Goal: Check status: Check status

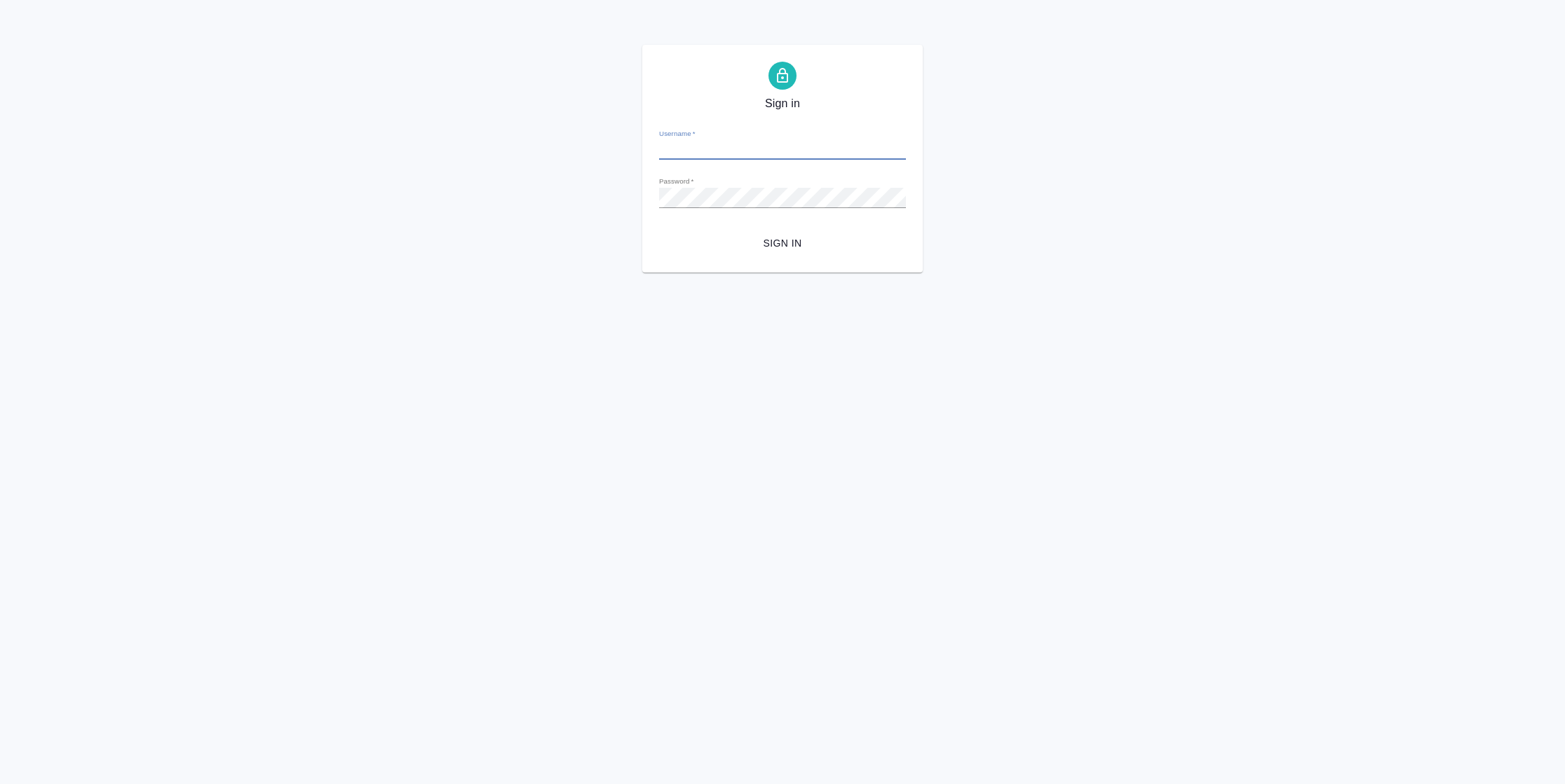
type input "n.vasilyeva@awatera.com"
click at [755, 244] on span "Sign in" at bounding box center [782, 244] width 224 height 18
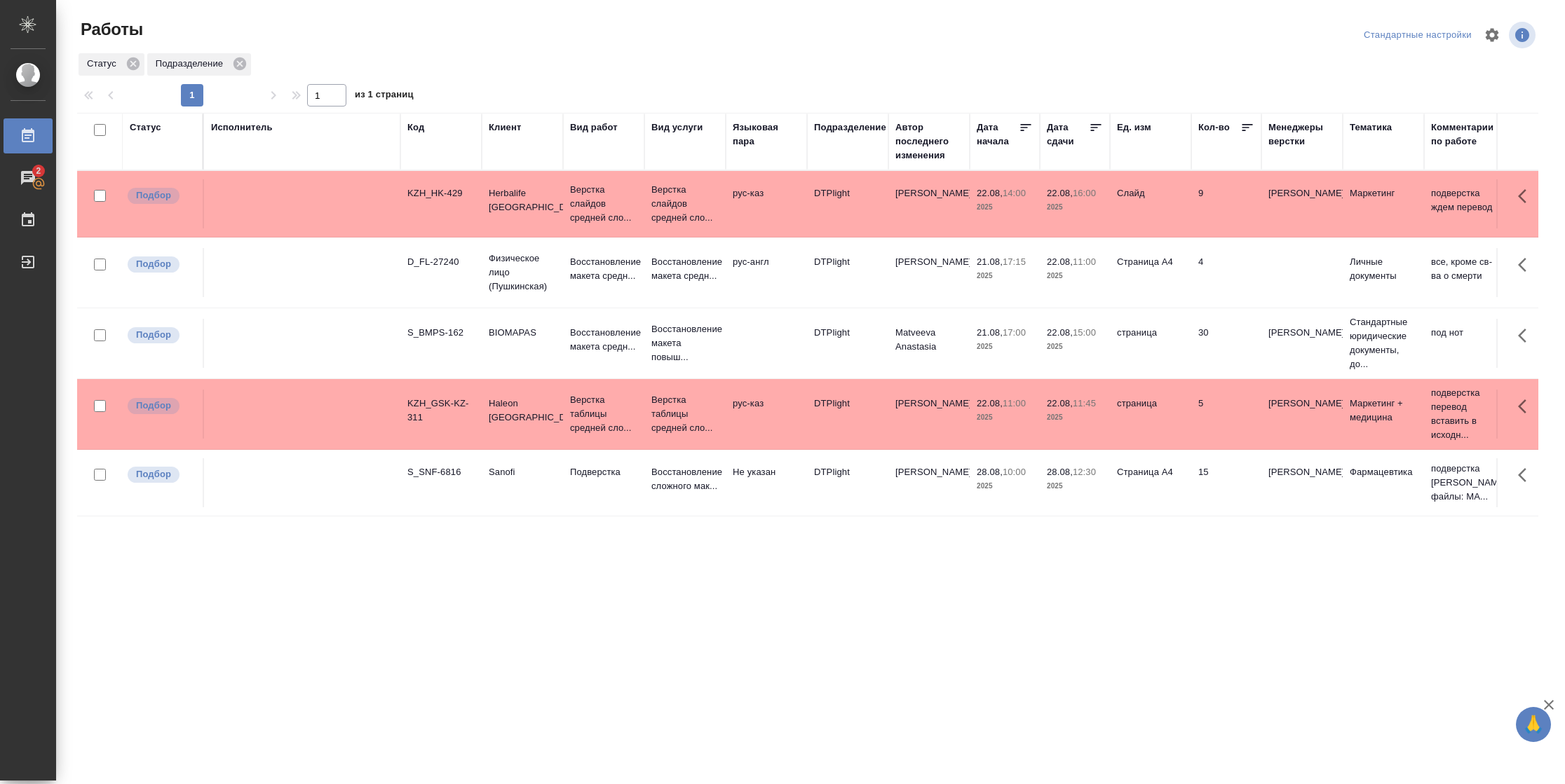
click at [145, 129] on div "Статус" at bounding box center [146, 128] width 31 height 14
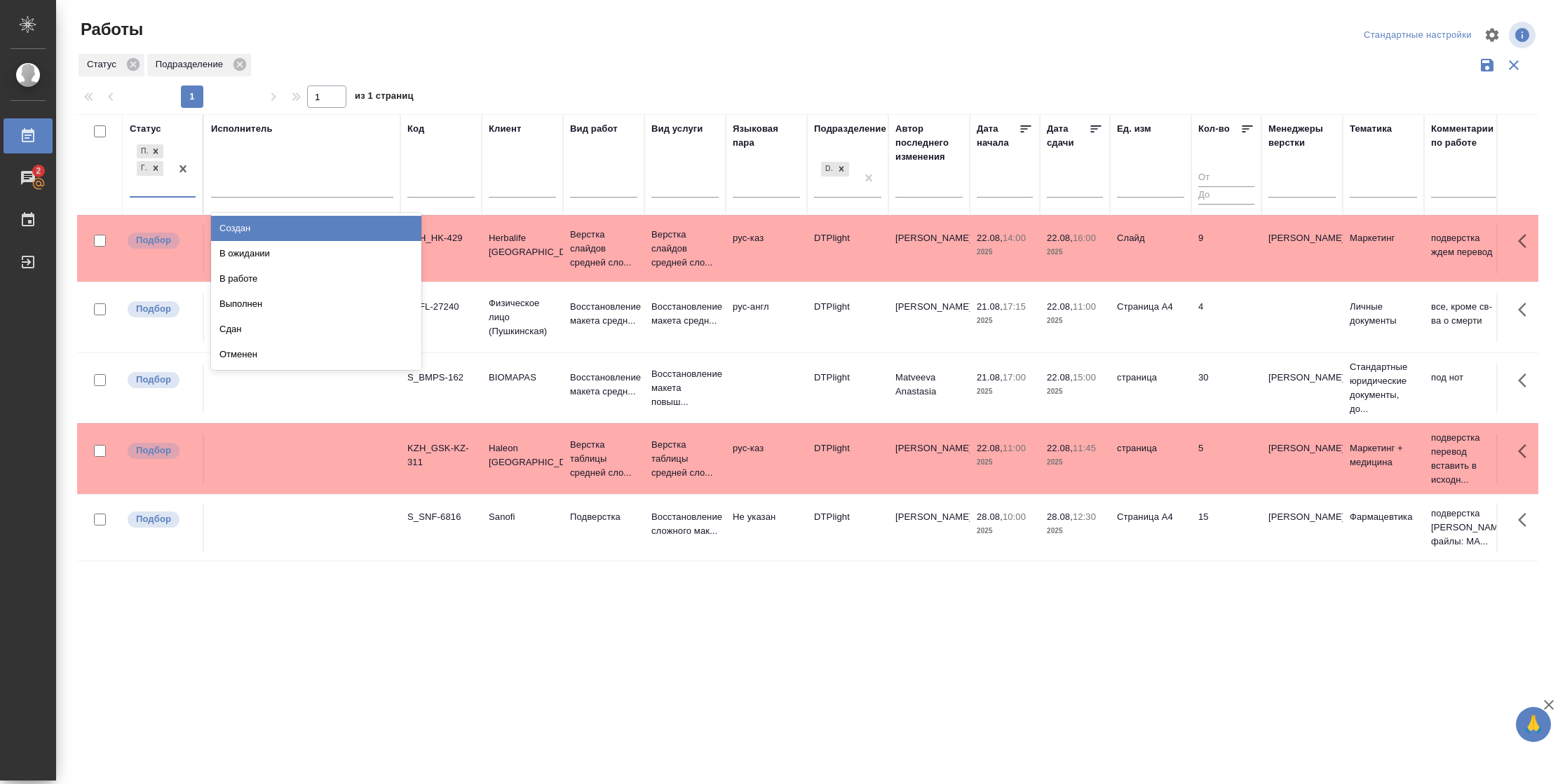
click at [174, 188] on div at bounding box center [183, 169] width 26 height 55
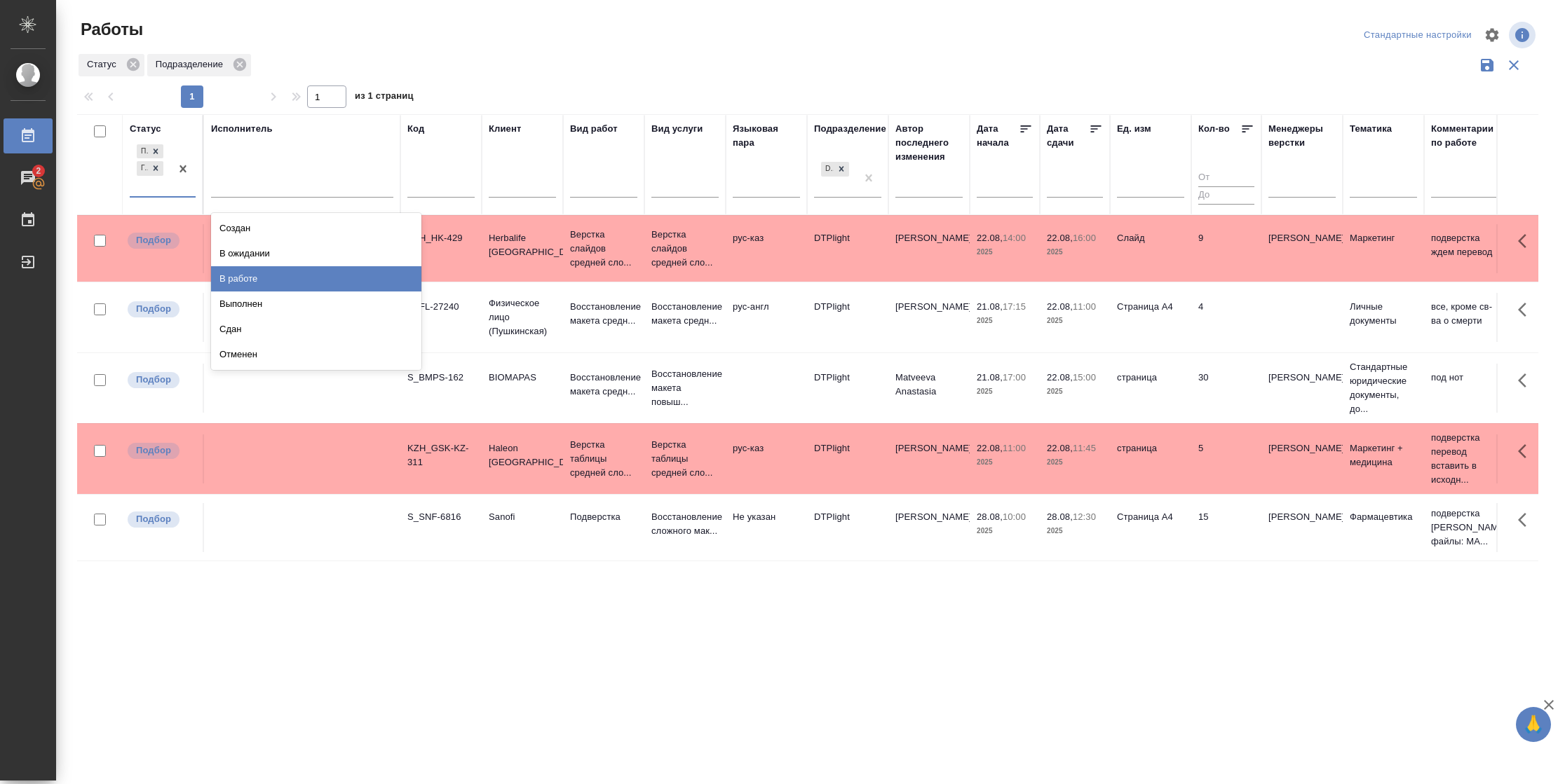
click at [254, 276] on div "В работе" at bounding box center [316, 279] width 211 height 26
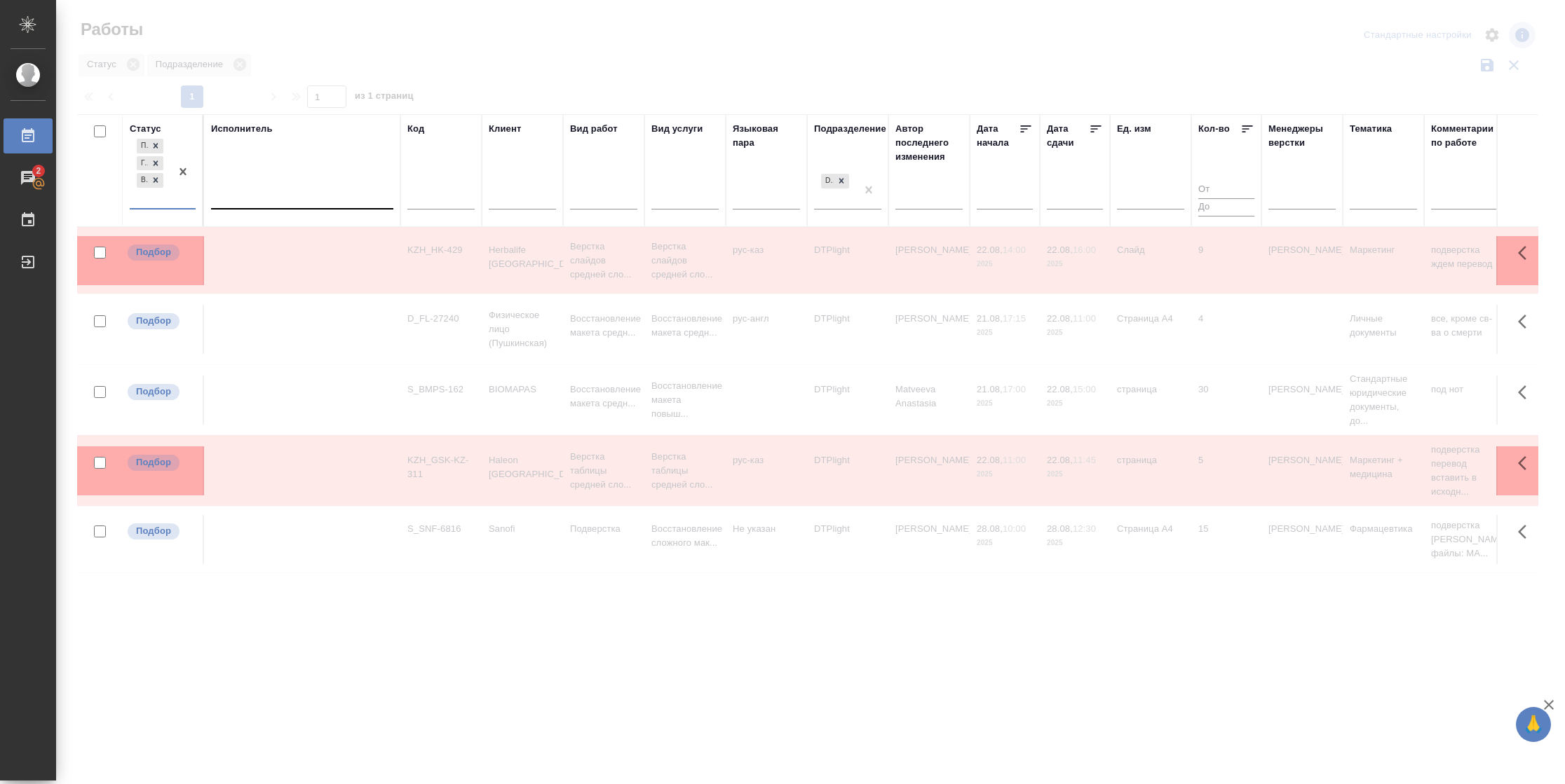
click at [268, 202] on div at bounding box center [301, 195] width 182 height 21
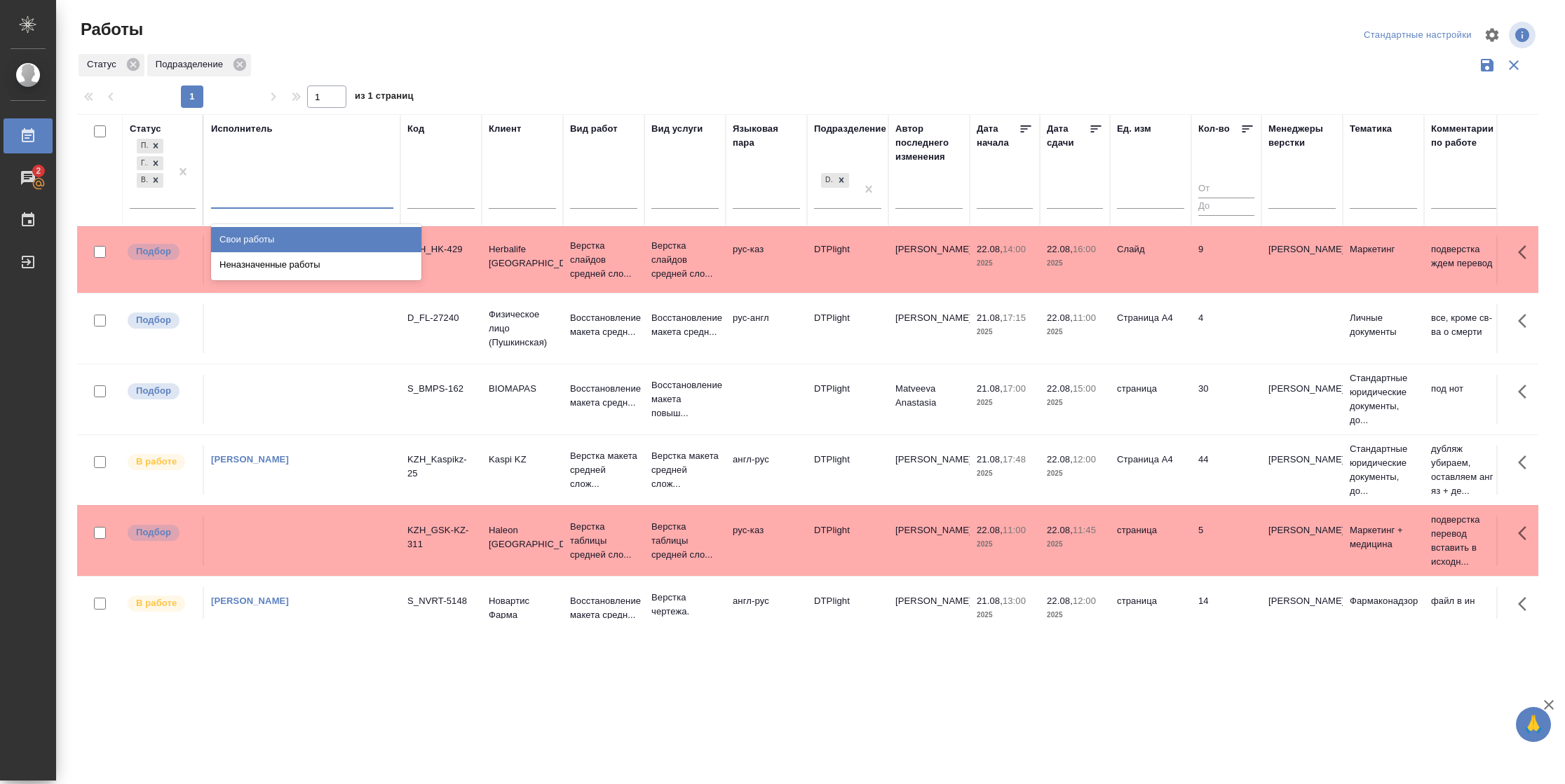
click at [267, 237] on div "Свои работы" at bounding box center [316, 240] width 211 height 26
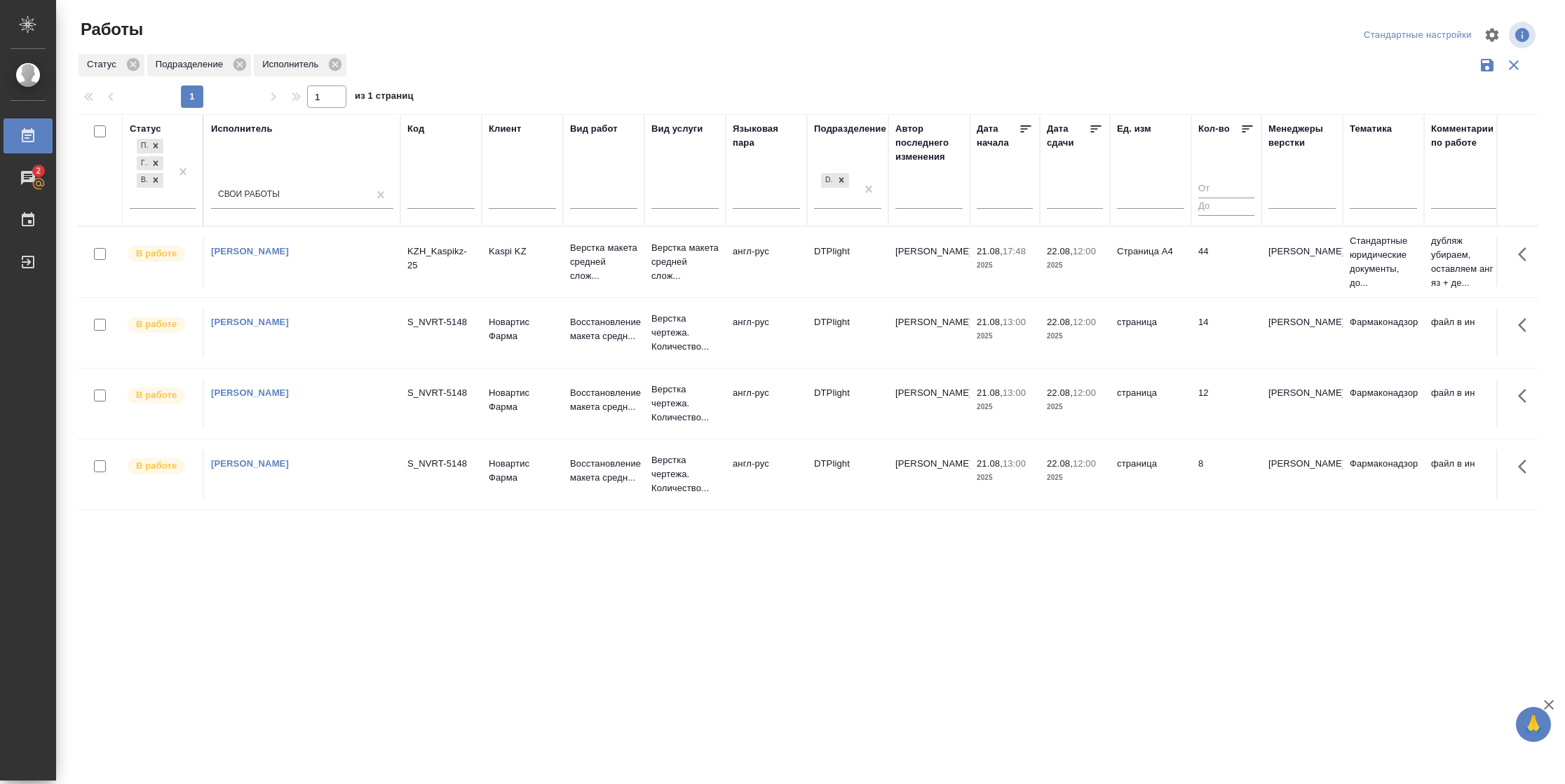
click at [1092, 129] on icon at bounding box center [1096, 129] width 11 height 7
click at [1173, 276] on td "Страница А4" at bounding box center [1151, 263] width 82 height 49
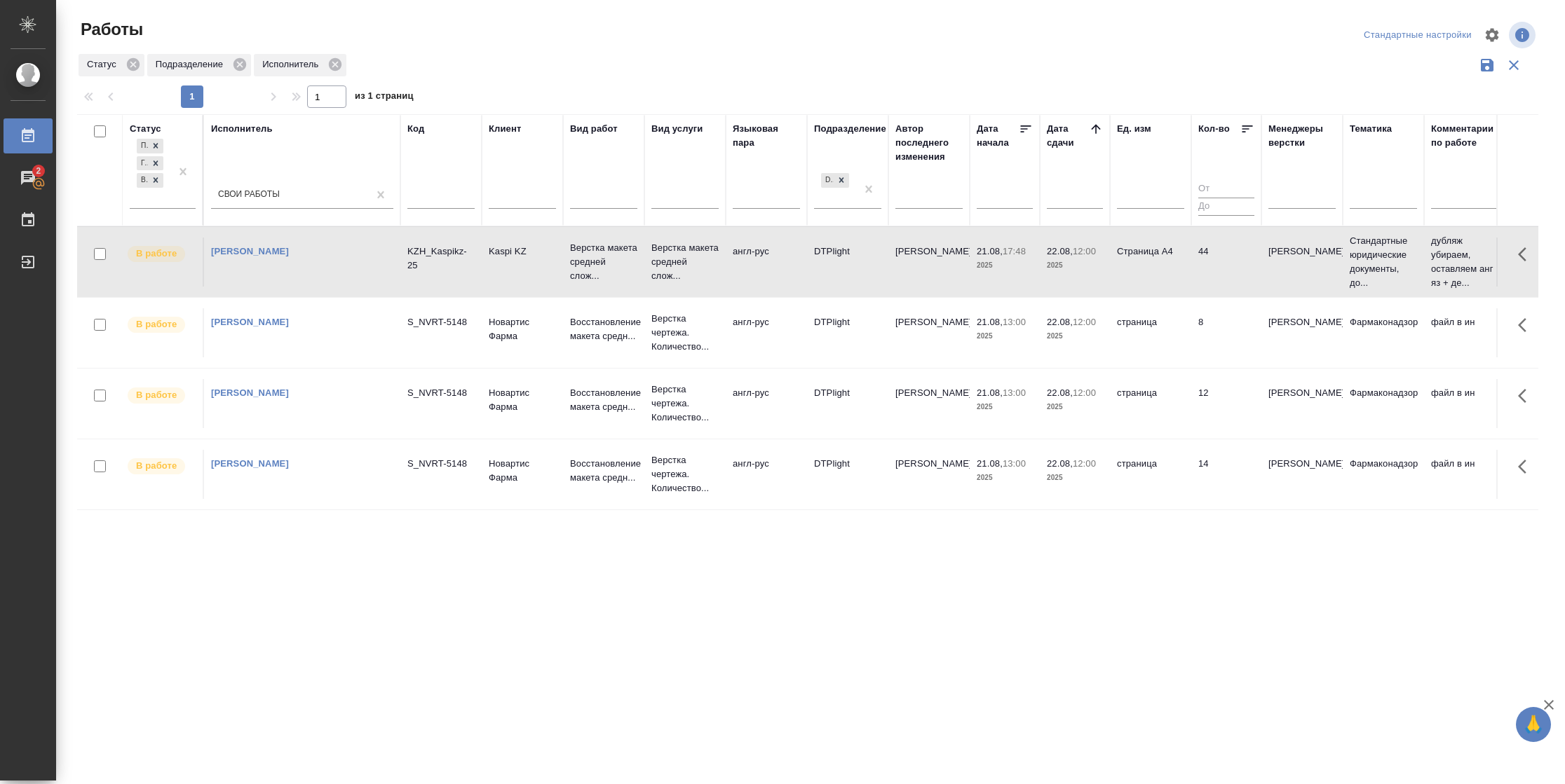
click at [1173, 276] on td "Страница А4" at bounding box center [1151, 263] width 82 height 49
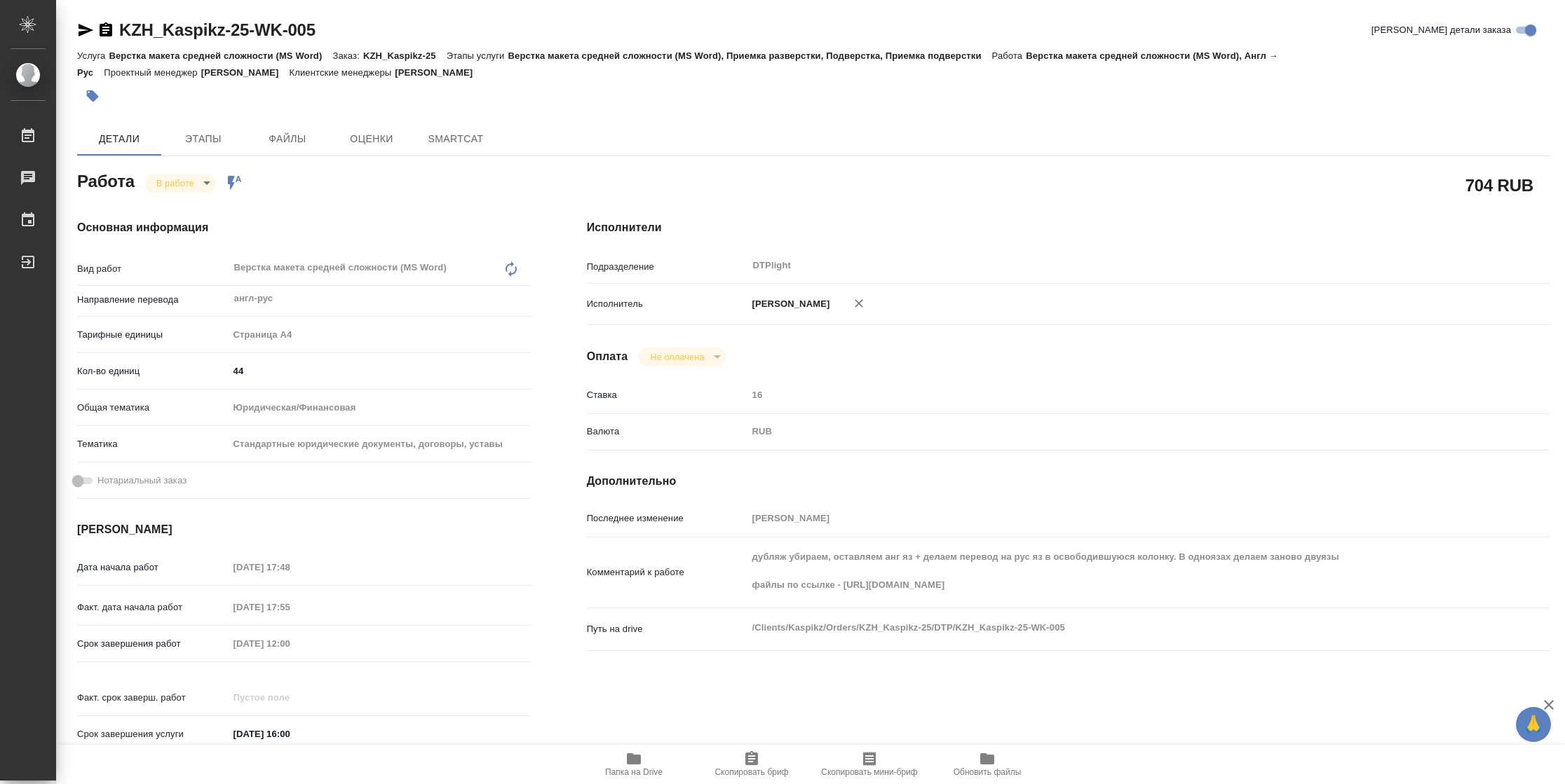
type textarea "x"
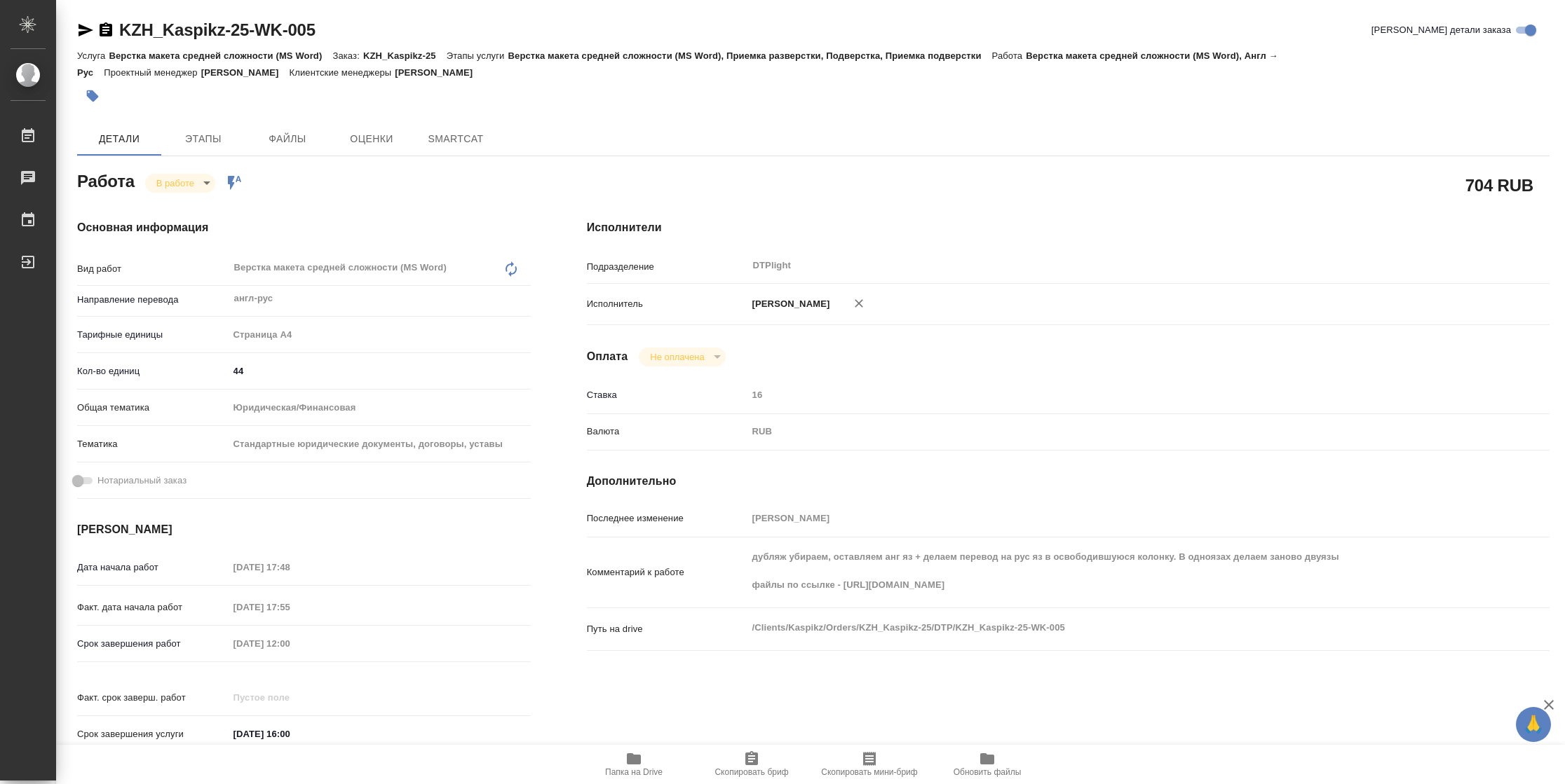
type textarea "x"
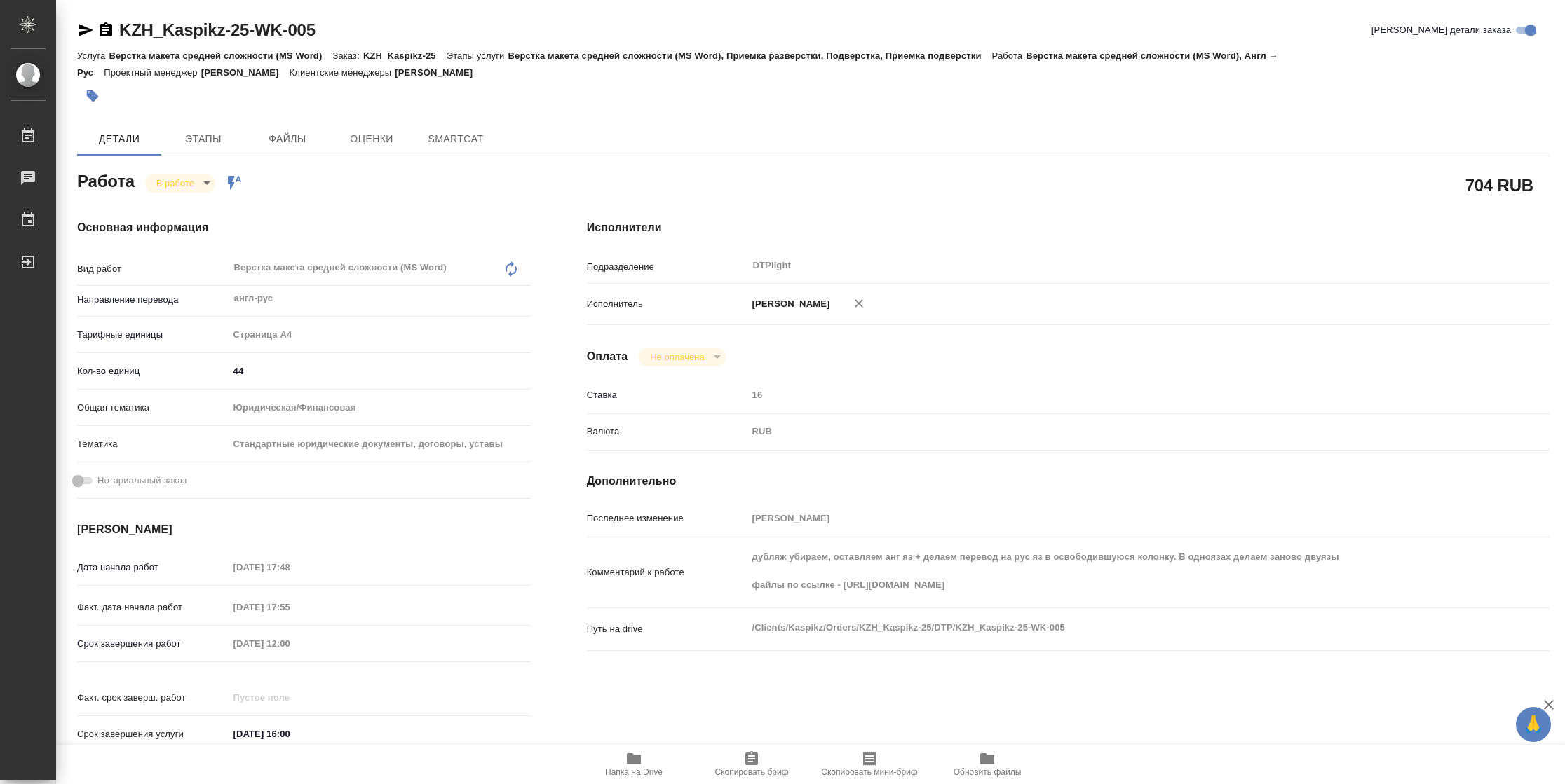
type textarea "x"
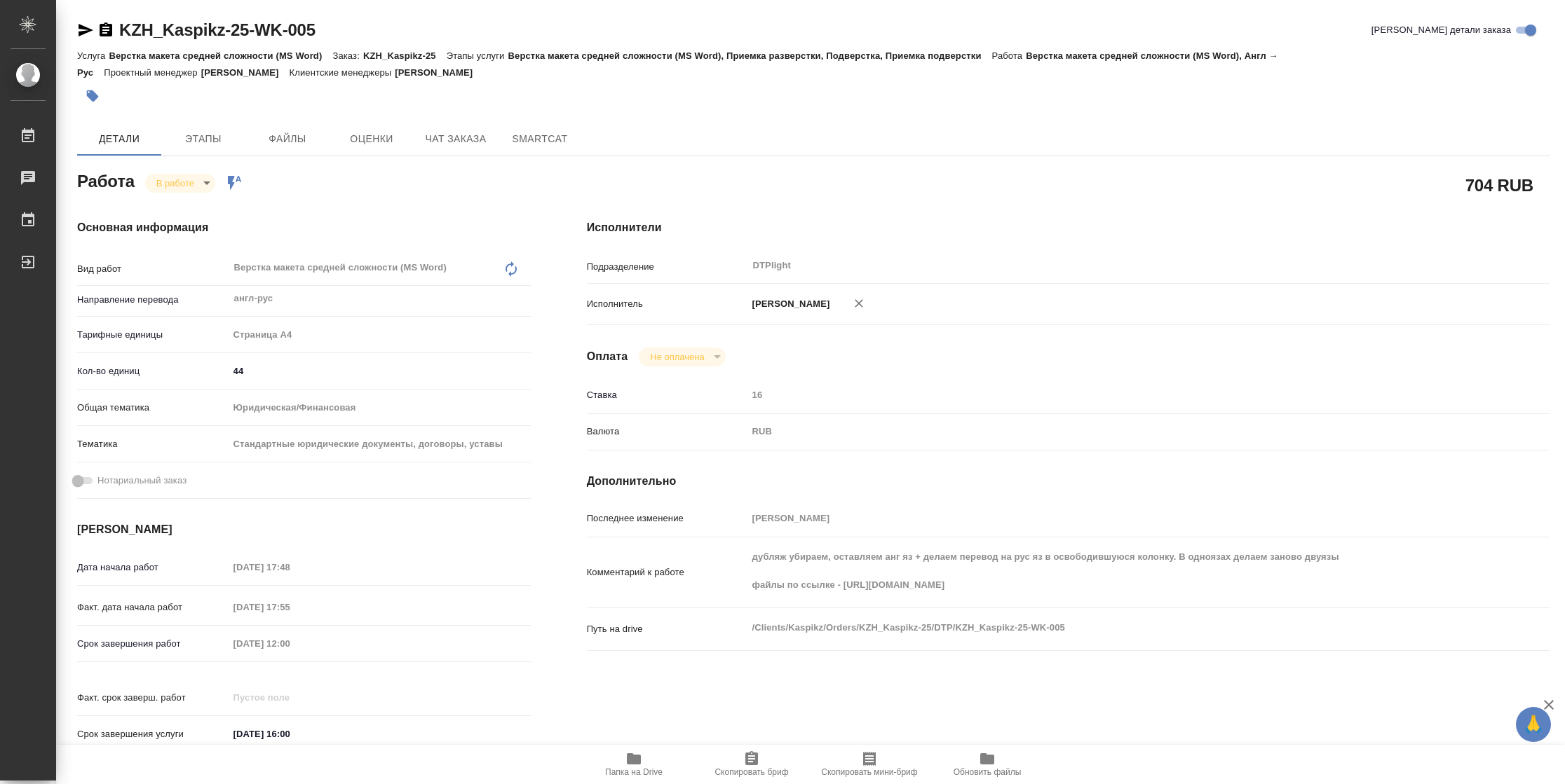
type textarea "x"
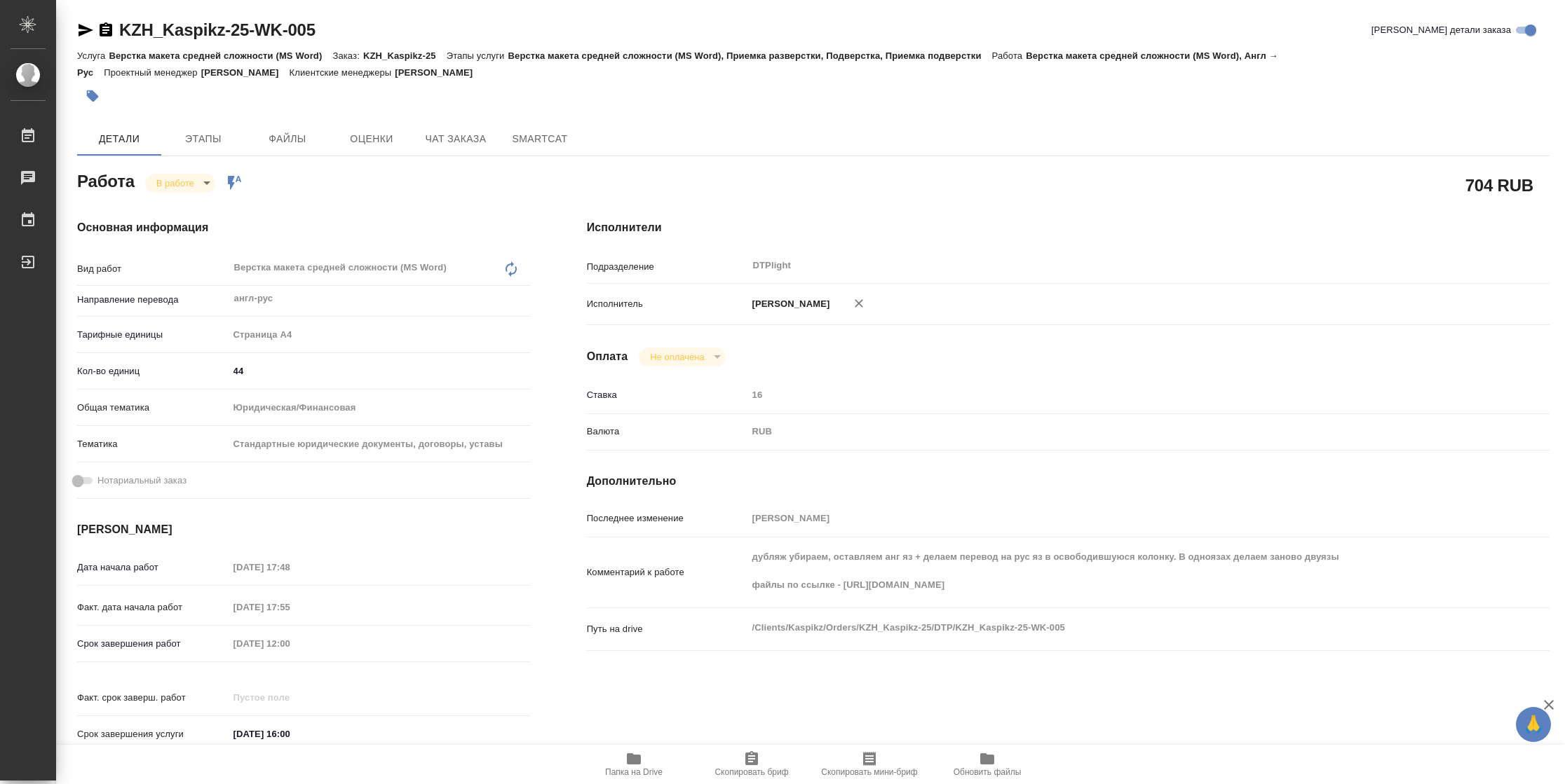
type textarea "x"
